Goal: Task Accomplishment & Management: Manage account settings

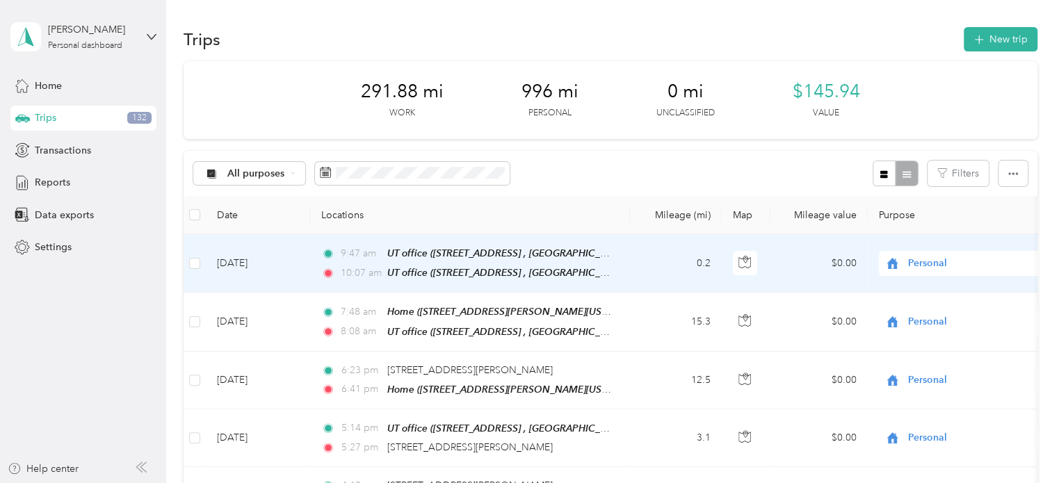
scroll to position [70, 0]
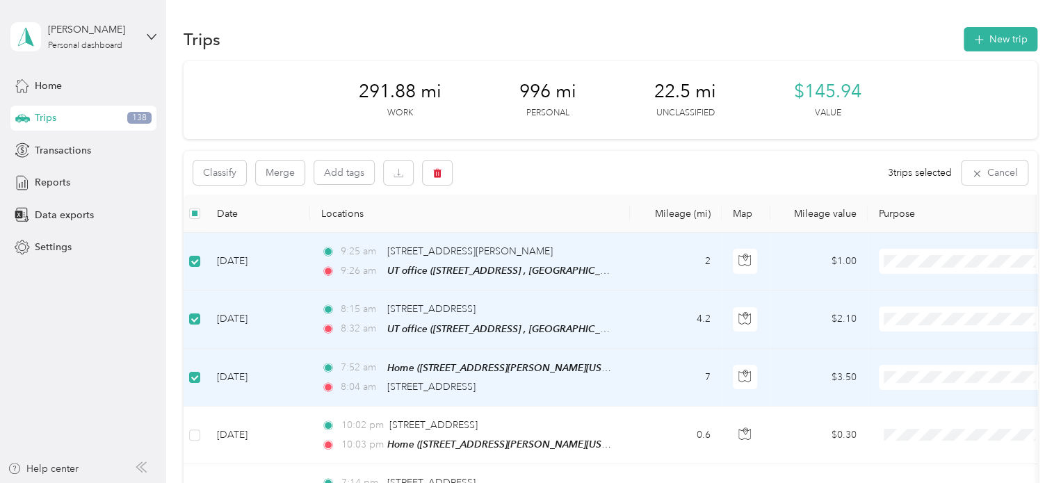
click at [929, 307] on span "Personal" at bounding box center [977, 311] width 129 height 15
click at [922, 309] on span at bounding box center [965, 319] width 172 height 25
click at [897, 369] on span "Personal" at bounding box center [964, 363] width 153 height 15
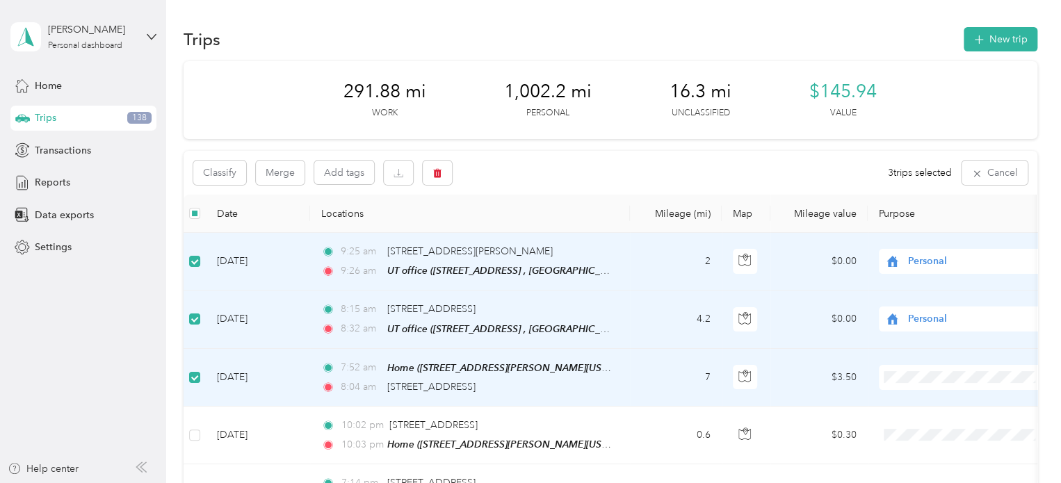
click at [906, 430] on li "Personal" at bounding box center [965, 426] width 172 height 24
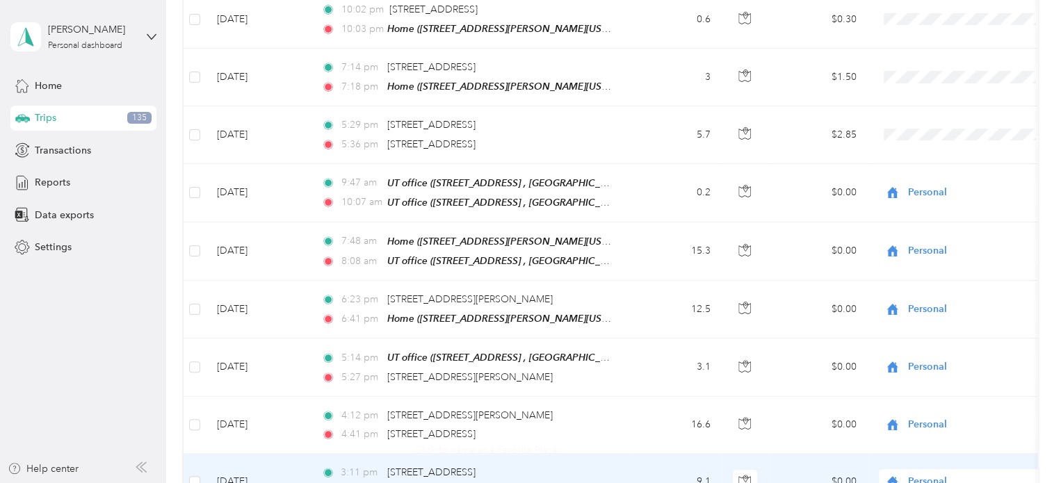
scroll to position [209, 0]
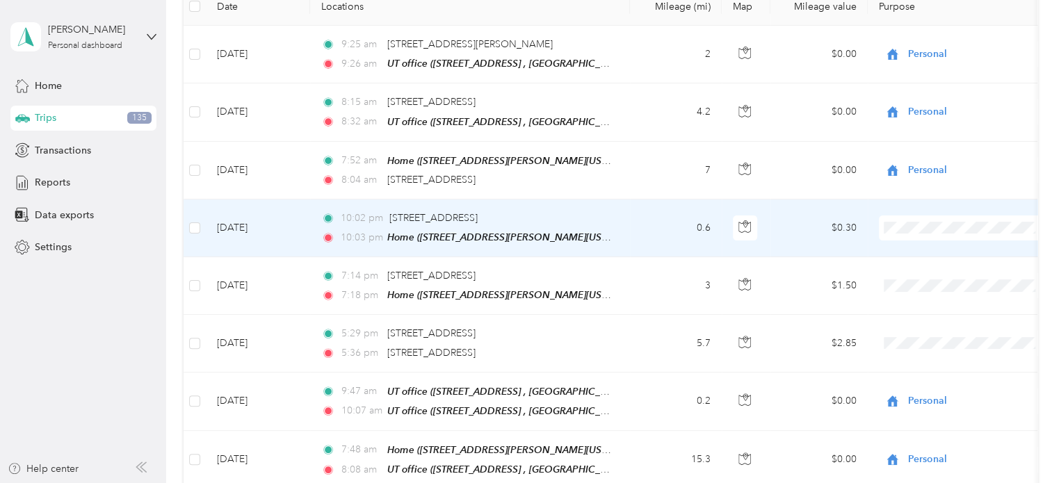
click at [943, 275] on li "Personal" at bounding box center [965, 267] width 172 height 24
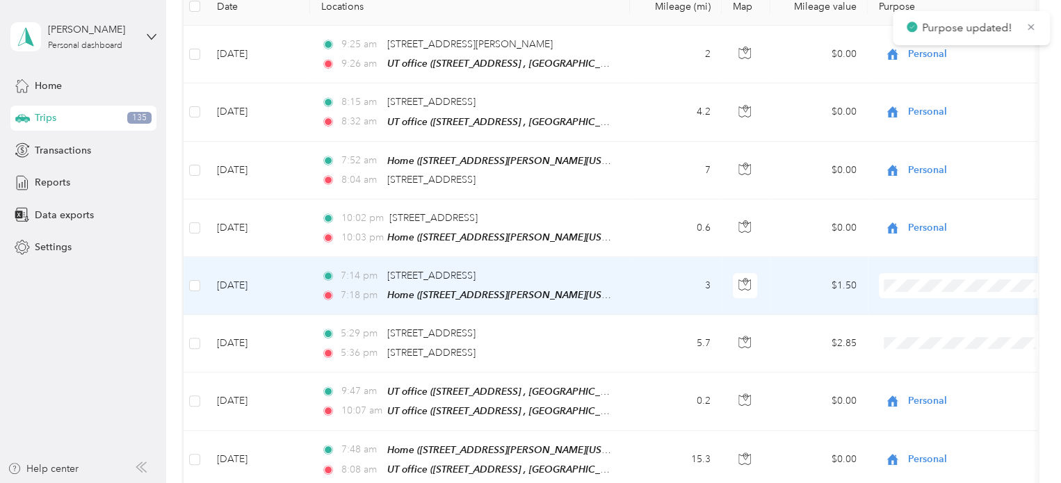
click at [943, 275] on span at bounding box center [965, 285] width 172 height 25
click at [954, 333] on li "Personal" at bounding box center [965, 332] width 172 height 24
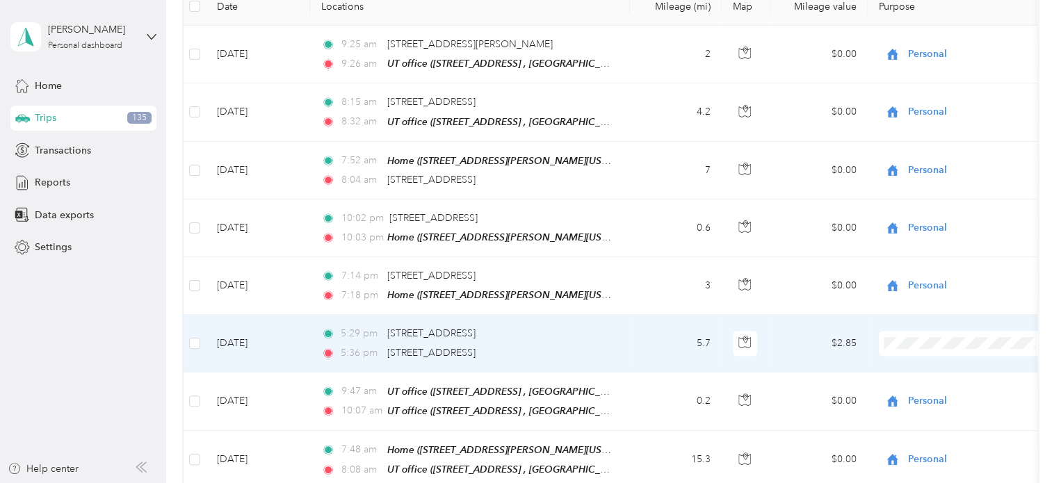
click at [934, 394] on body "[PERSON_NAME] Personal dashboard Home Trips 135 Transactions Reports Data expor…" at bounding box center [527, 241] width 1054 height 483
click at [911, 394] on body "[PERSON_NAME] Personal dashboard Home Trips 135 Transactions Reports Data expor…" at bounding box center [527, 241] width 1054 height 483
click at [929, 381] on span "Personal" at bounding box center [977, 382] width 129 height 15
